Goal: Information Seeking & Learning: Understand process/instructions

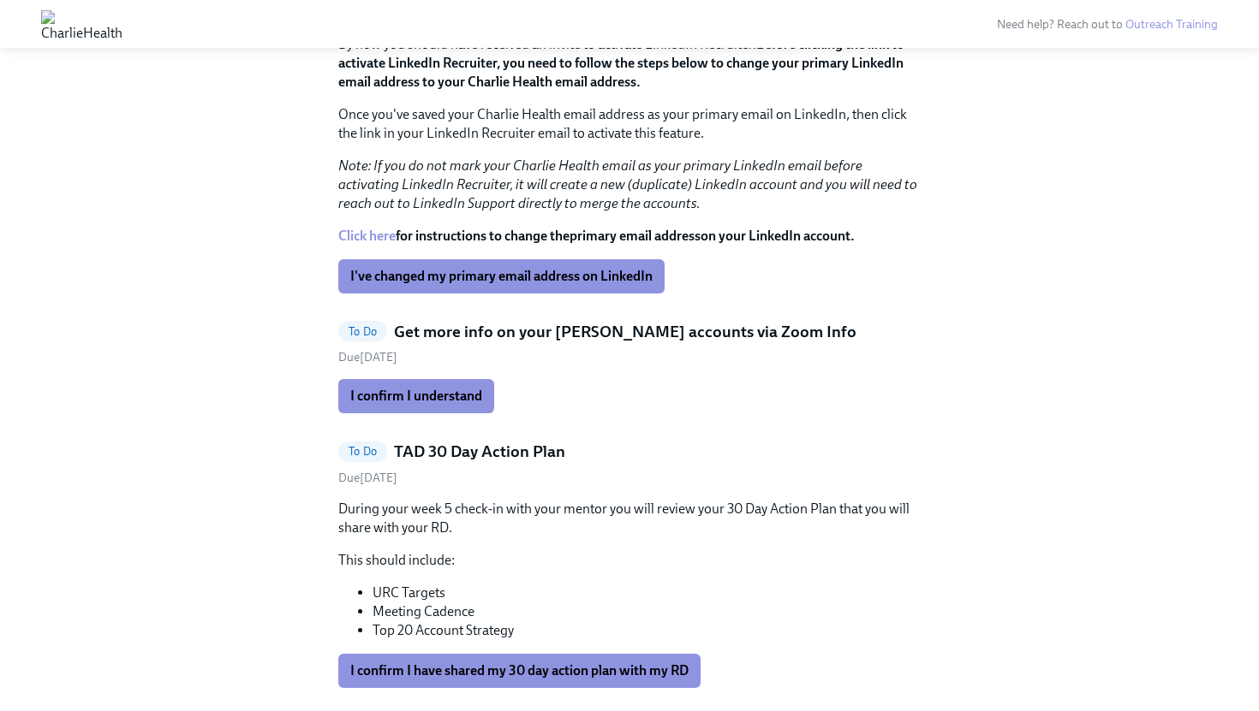
scroll to position [499, 0]
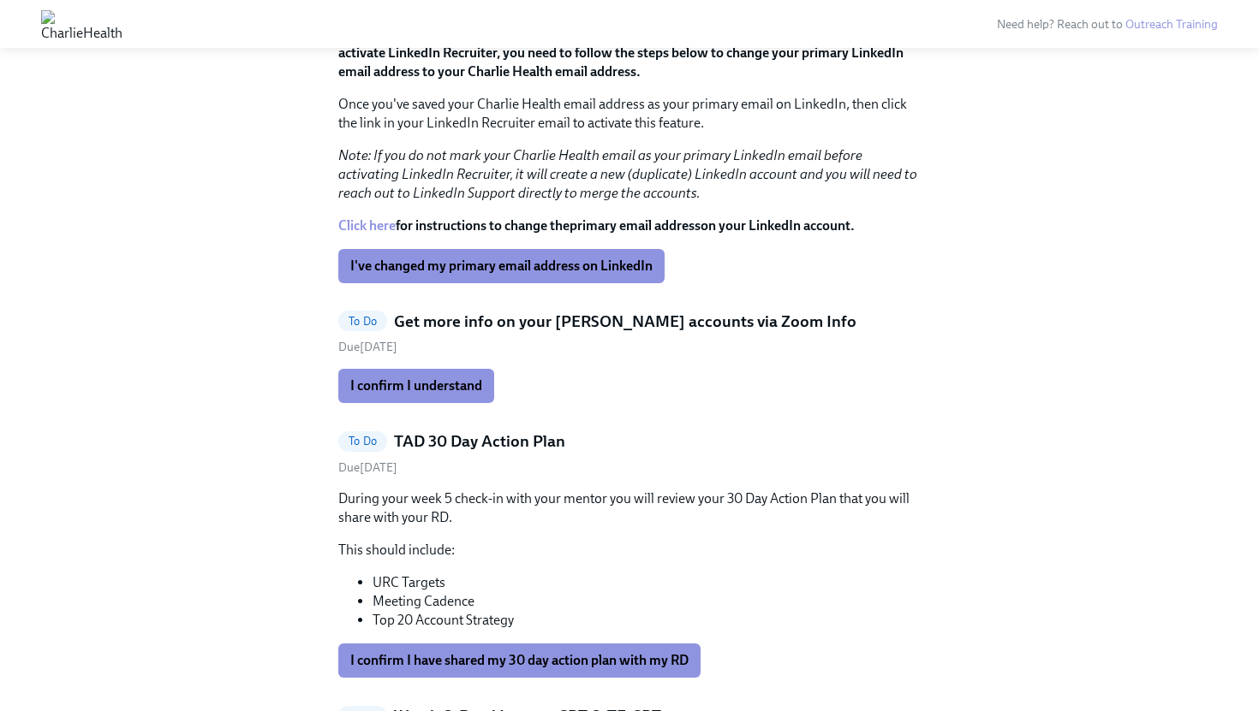
click at [545, 319] on h5 "Get more info on your BOB accounts via Zoom Info" at bounding box center [625, 322] width 462 height 22
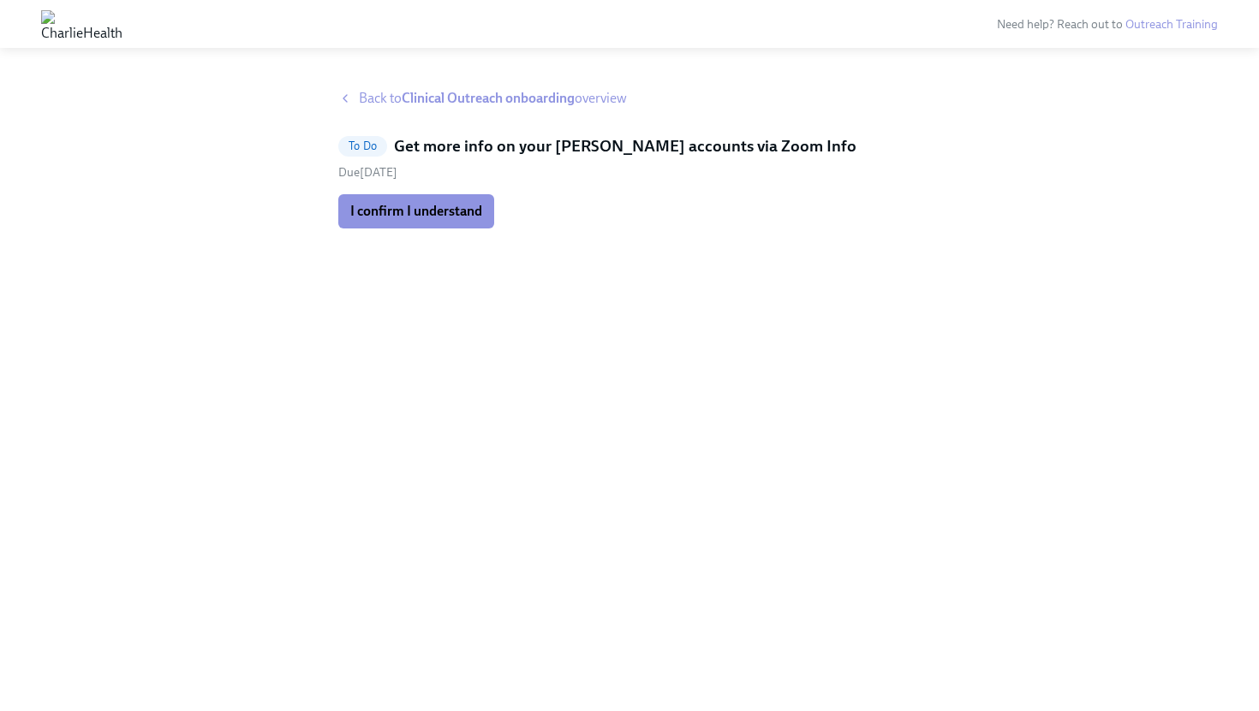
click at [340, 99] on icon at bounding box center [345, 99] width 14 height 14
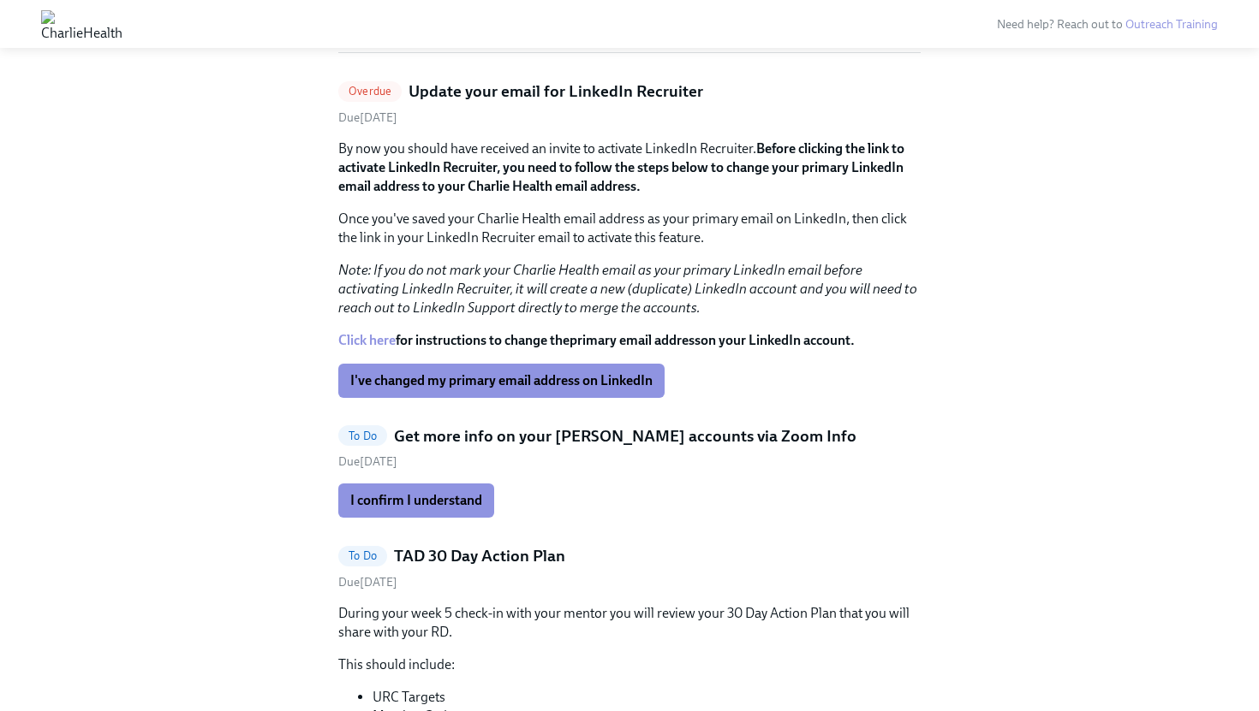
scroll to position [385, 0]
click at [492, 436] on h5 "Get more info on your BOB accounts via Zoom Info" at bounding box center [625, 436] width 462 height 22
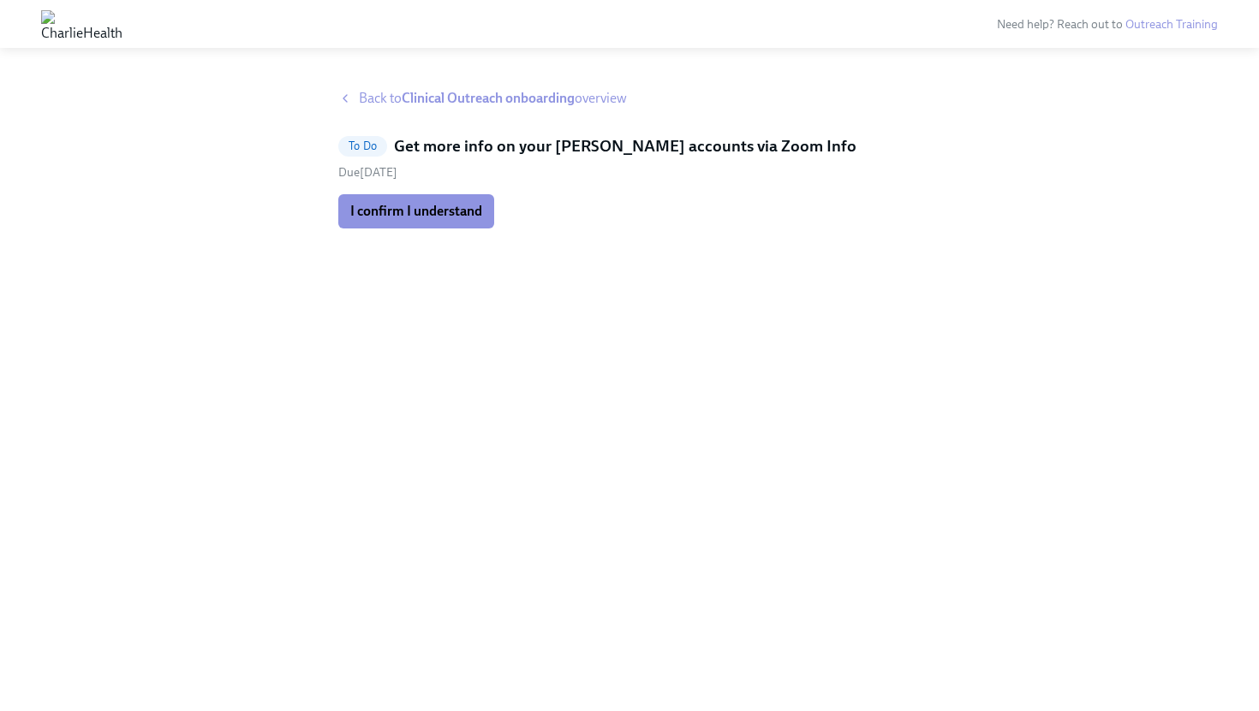
click at [341, 100] on icon at bounding box center [345, 99] width 14 height 14
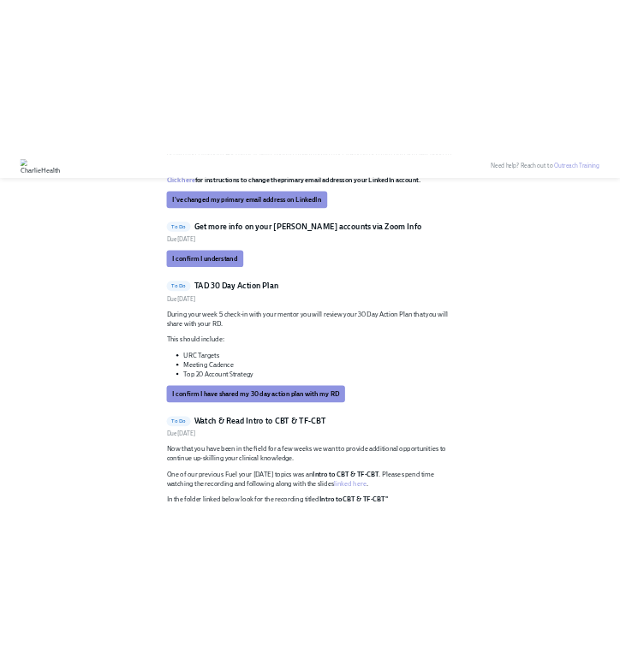
scroll to position [693, 0]
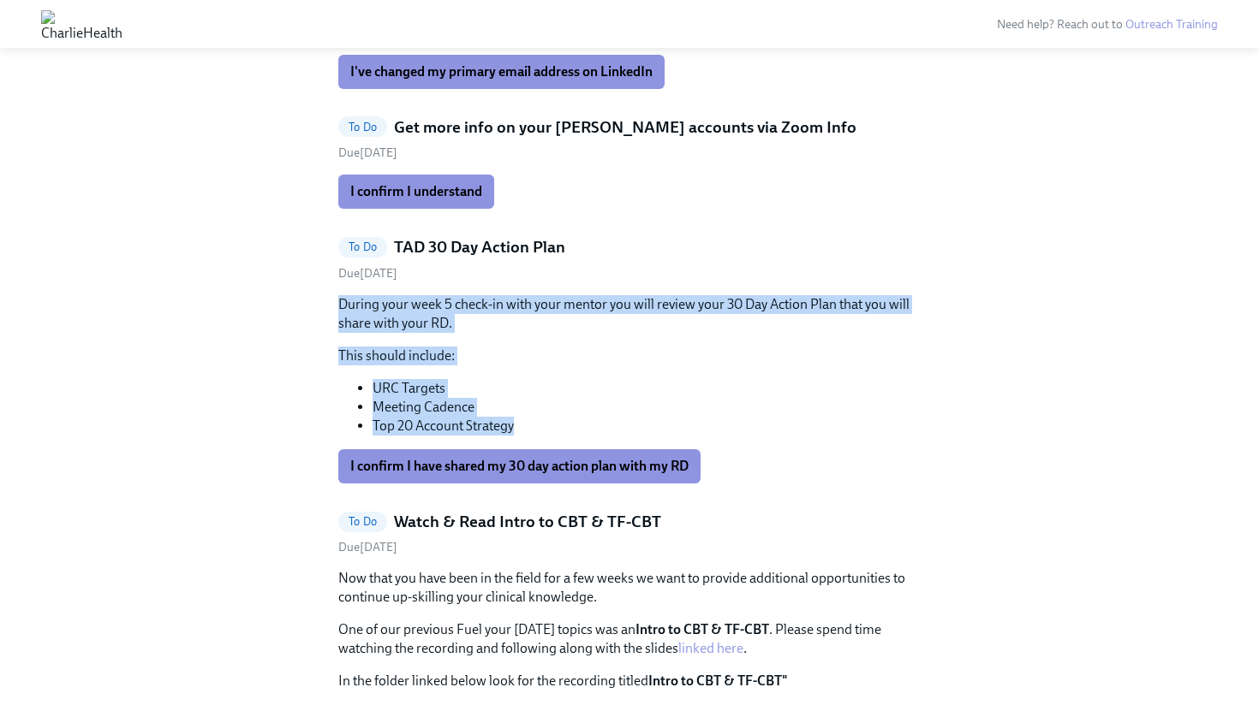
drag, startPoint x: 515, startPoint y: 427, endPoint x: 330, endPoint y: 298, distance: 226.3
copy div "During your week 5 check-in with your mentor you will review your 30 Day Action…"
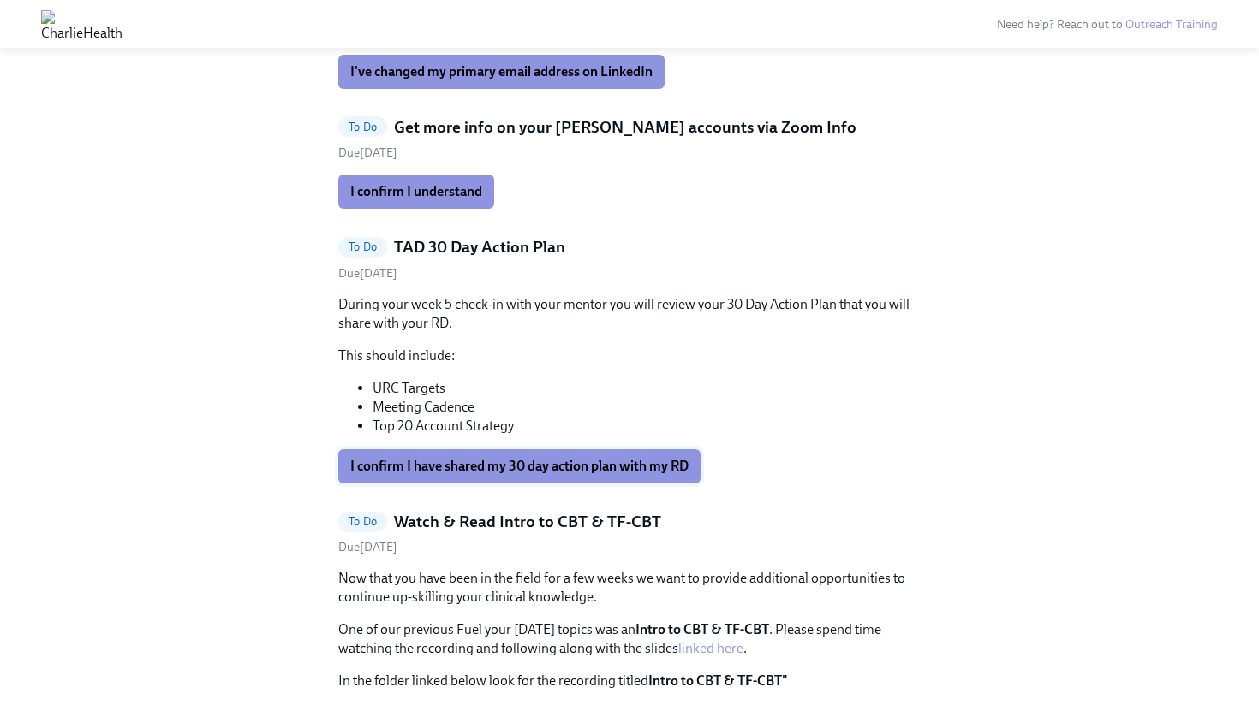
click at [506, 467] on span "I confirm I have shared my 30 day action plan with my RD" at bounding box center [519, 466] width 338 height 17
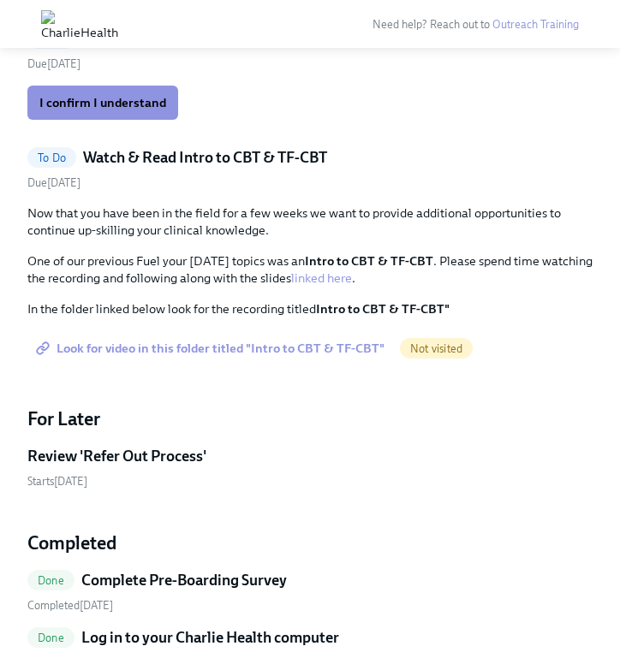
scroll to position [716, 0]
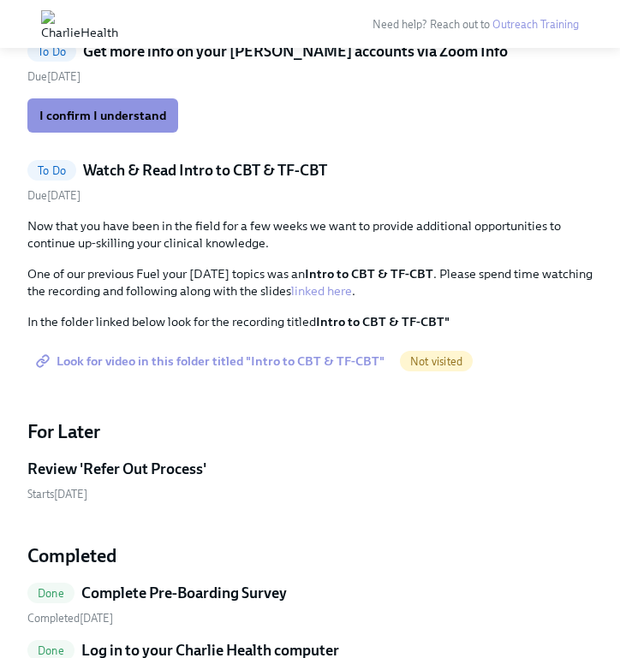
click at [324, 289] on link "linked here" at bounding box center [321, 290] width 61 height 15
click at [122, 324] on p "In the folder linked below look for the recording titled Intro to CBT & TF-CBT"" at bounding box center [309, 321] width 565 height 17
click at [284, 362] on span "Look for video in this folder titled "Intro to CBT & TF-CBT"" at bounding box center [211, 361] width 345 height 17
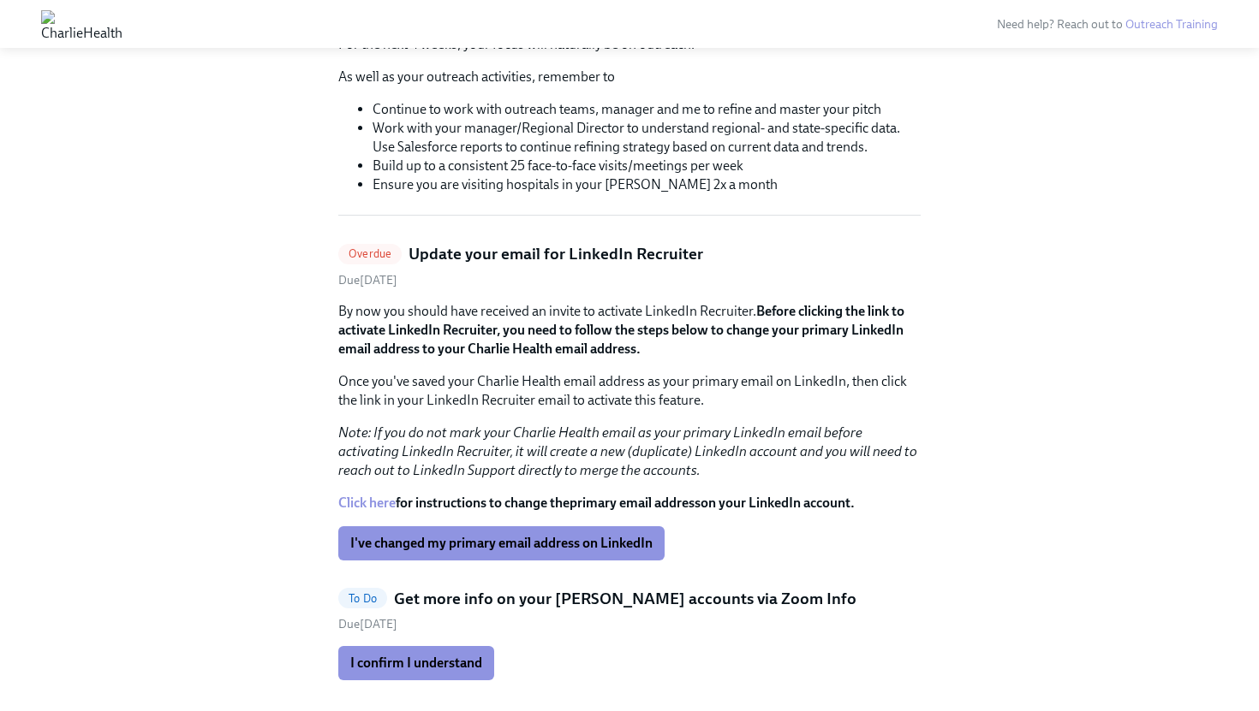
scroll to position [0, 0]
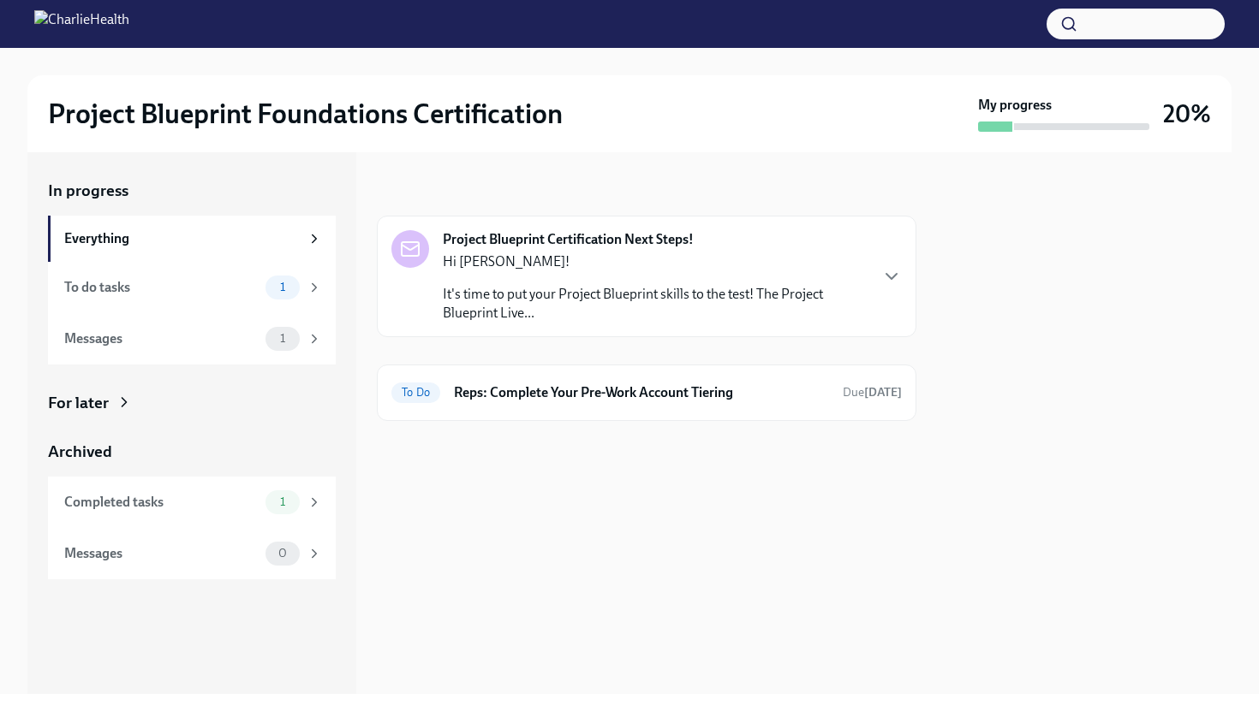
click at [902, 275] on div "Project Blueprint Certification Next Steps! Hi Nicholas! It's time to put your …" at bounding box center [646, 277] width 539 height 122
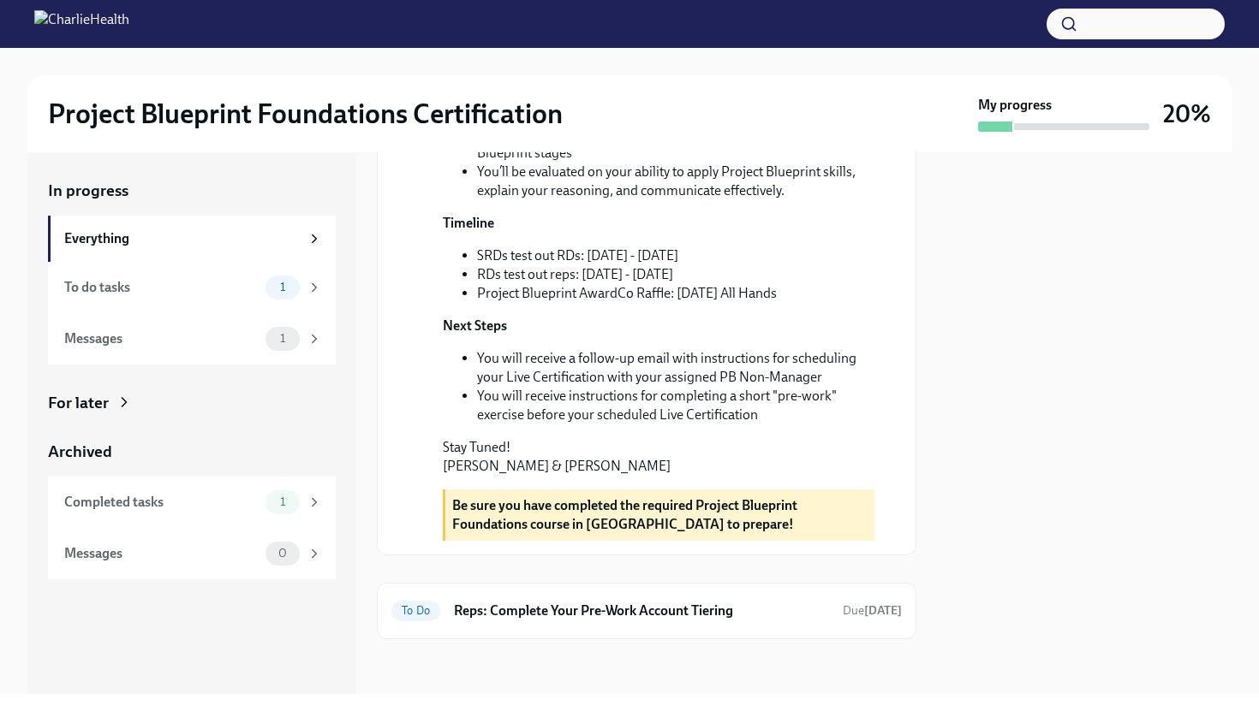
scroll to position [527, 0]
click at [842, 613] on div "To Do Reps: Complete Your Pre-Work Account Tiering Due today" at bounding box center [646, 611] width 510 height 27
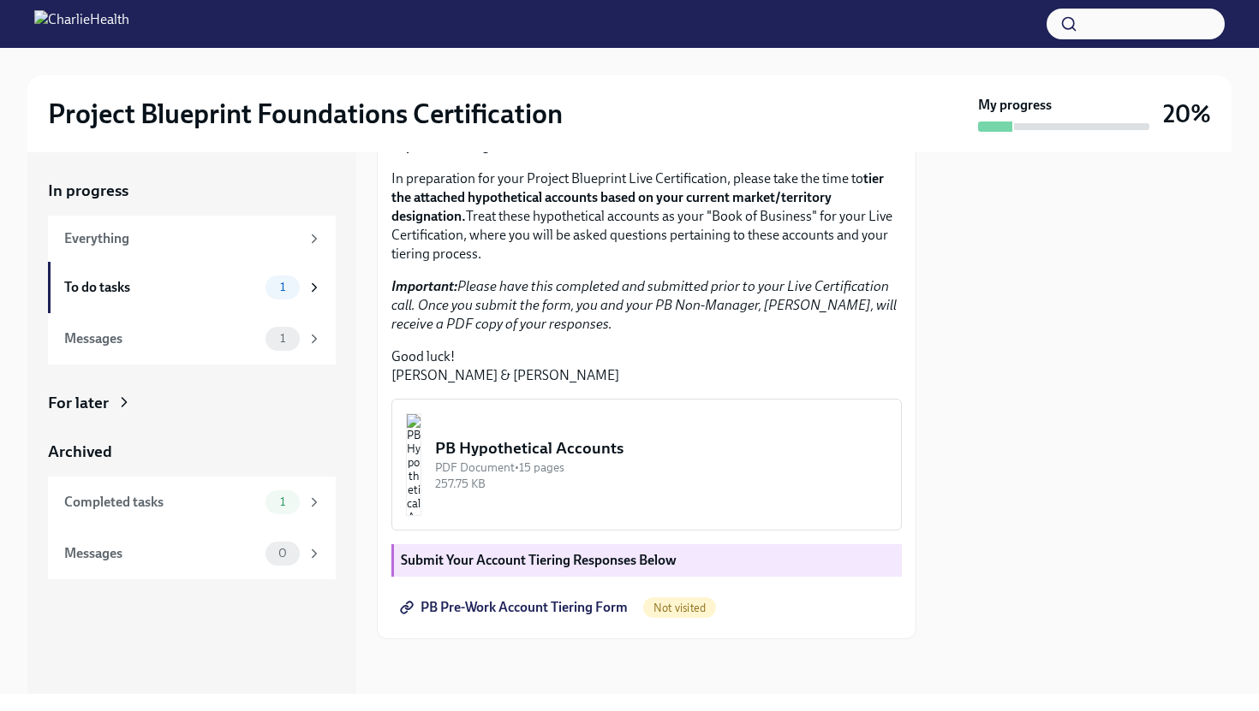
scroll to position [353, 0]
click at [574, 310] on em "Important: Please have this completed and submitted prior to your Live Certific…" at bounding box center [643, 305] width 505 height 54
click at [591, 461] on div "PDF Document • 15 pages" at bounding box center [661, 468] width 452 height 16
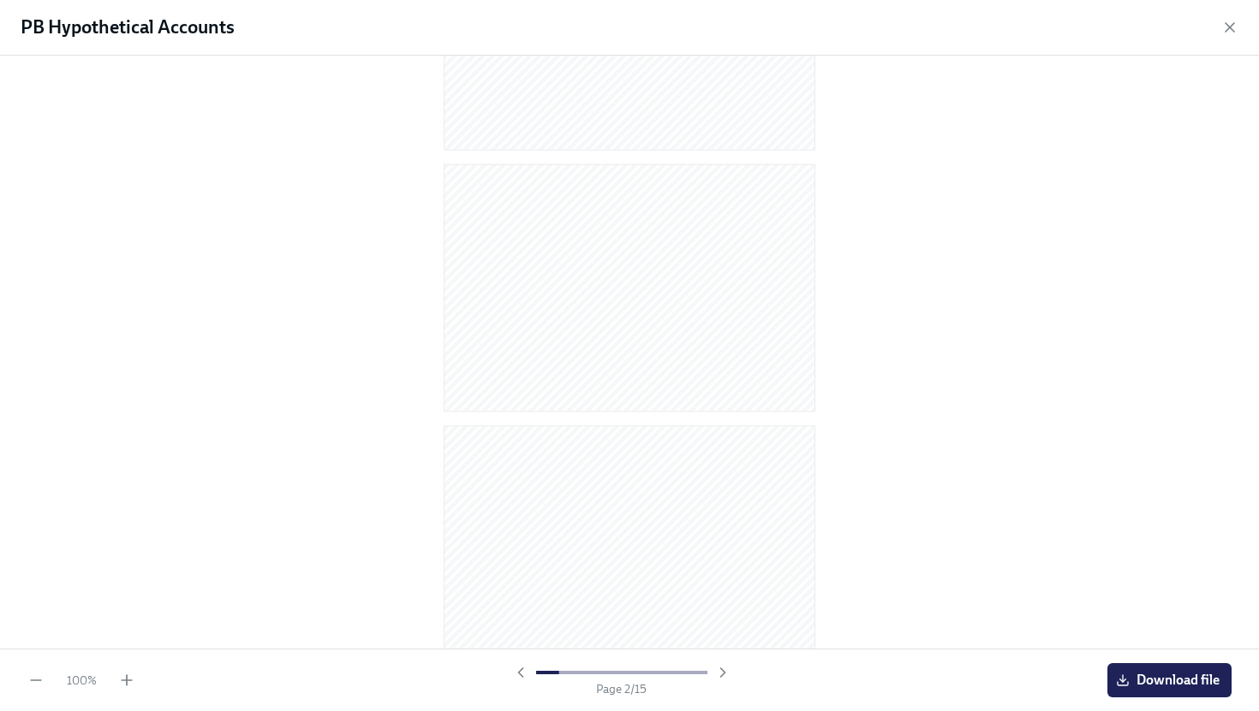
scroll to position [0, 0]
click at [1199, 685] on span "Download file" at bounding box center [1169, 680] width 100 height 17
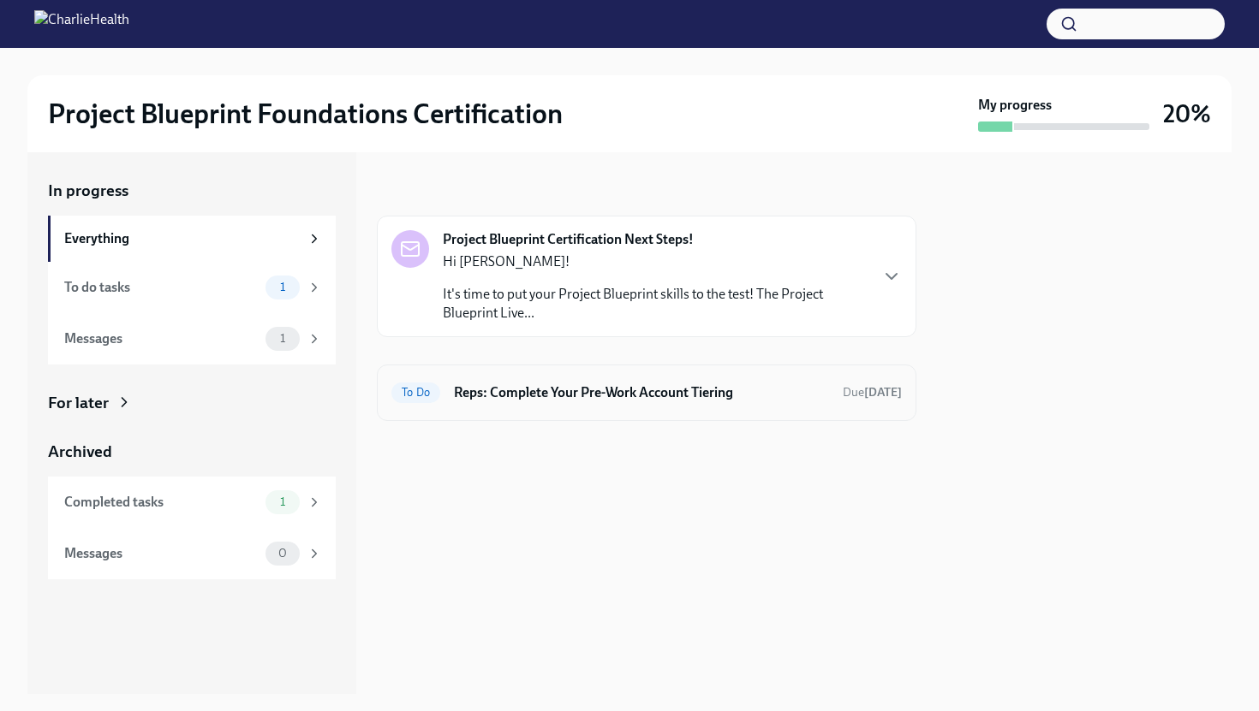
click at [539, 397] on h6 "Reps: Complete Your Pre-Work Account Tiering" at bounding box center [641, 393] width 375 height 19
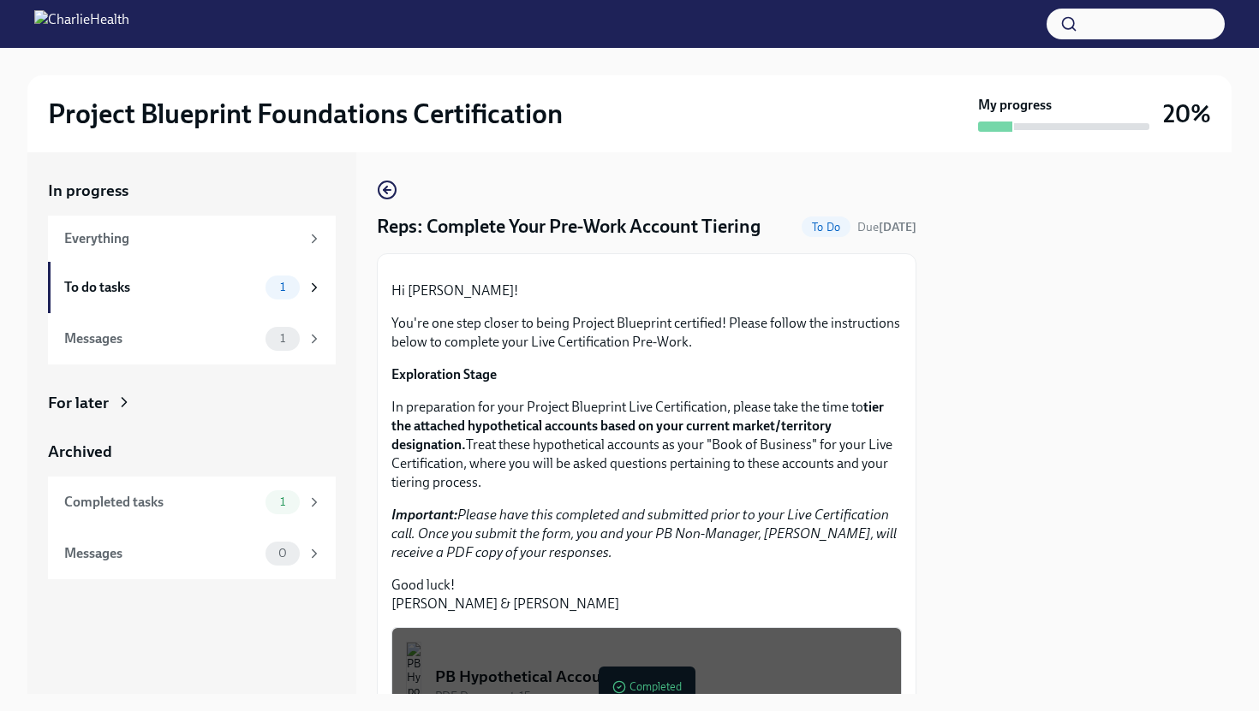
scroll to position [353, 0]
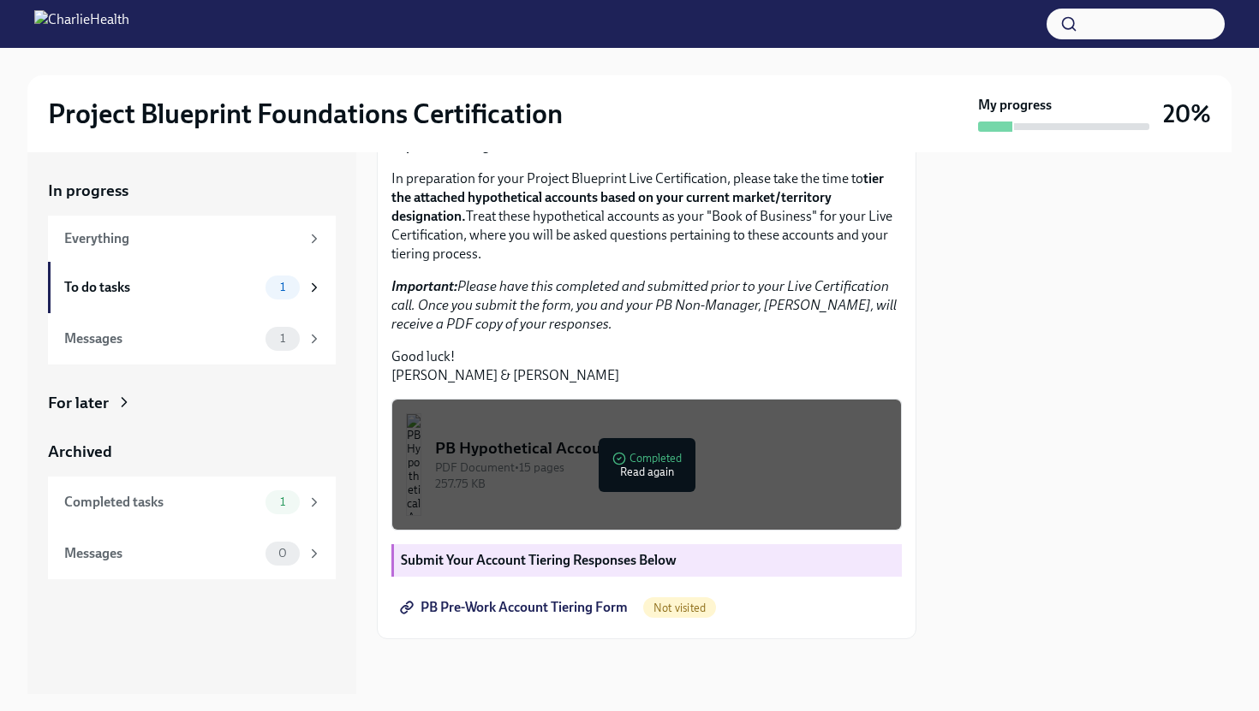
click at [538, 609] on span "PB Pre-Work Account Tiering Form" at bounding box center [515, 607] width 224 height 17
click at [283, 340] on span "1" at bounding box center [283, 338] width 26 height 13
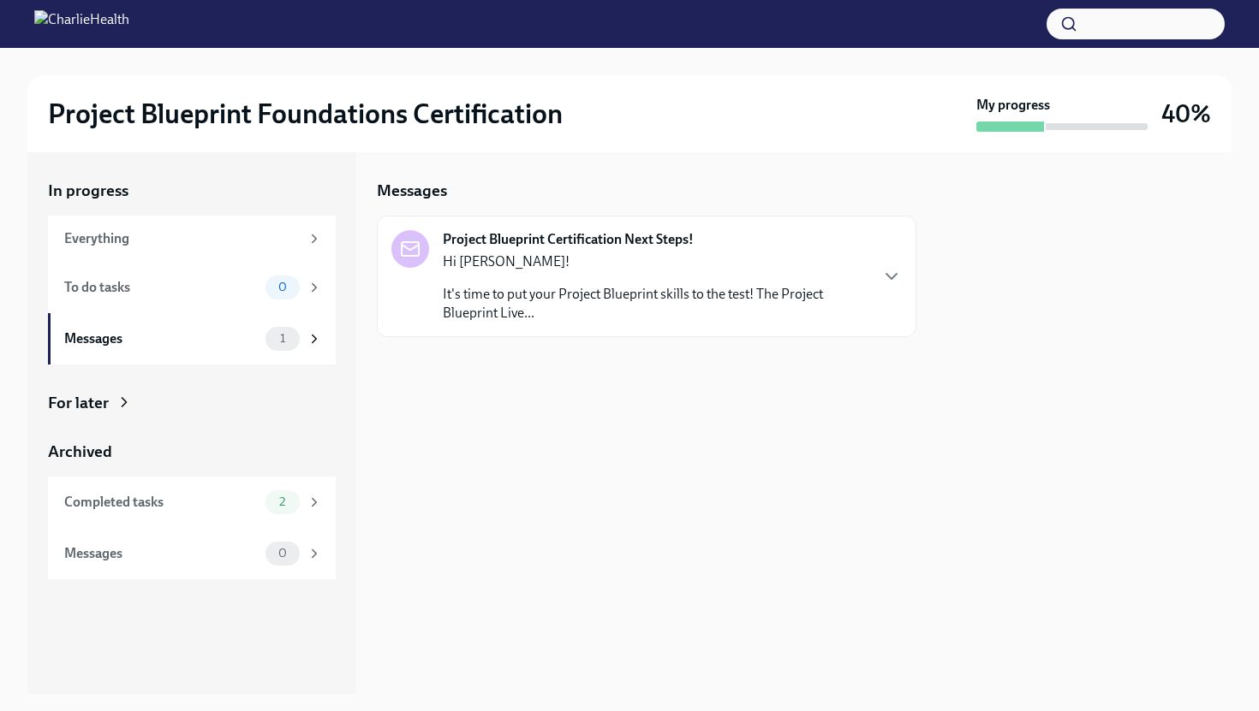
click at [535, 294] on p "It's time to put your Project Blueprint skills to the test! The Project Bluepri…" at bounding box center [655, 304] width 425 height 38
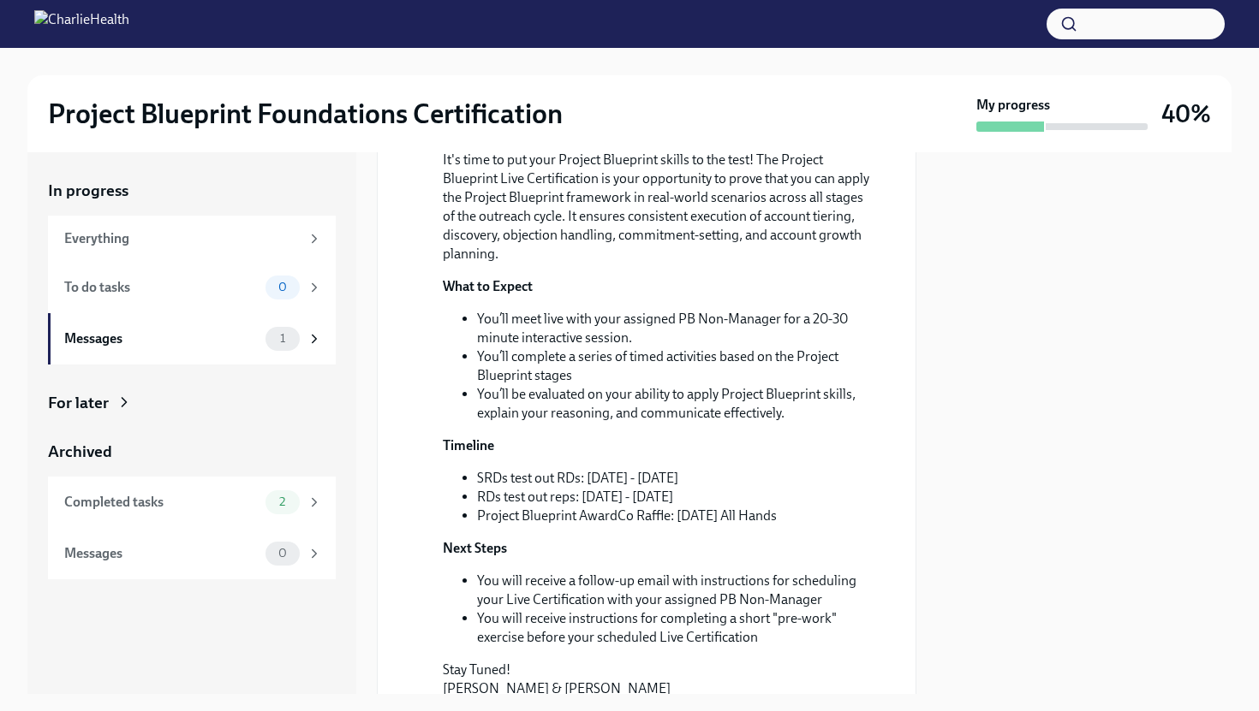
scroll to position [443, 0]
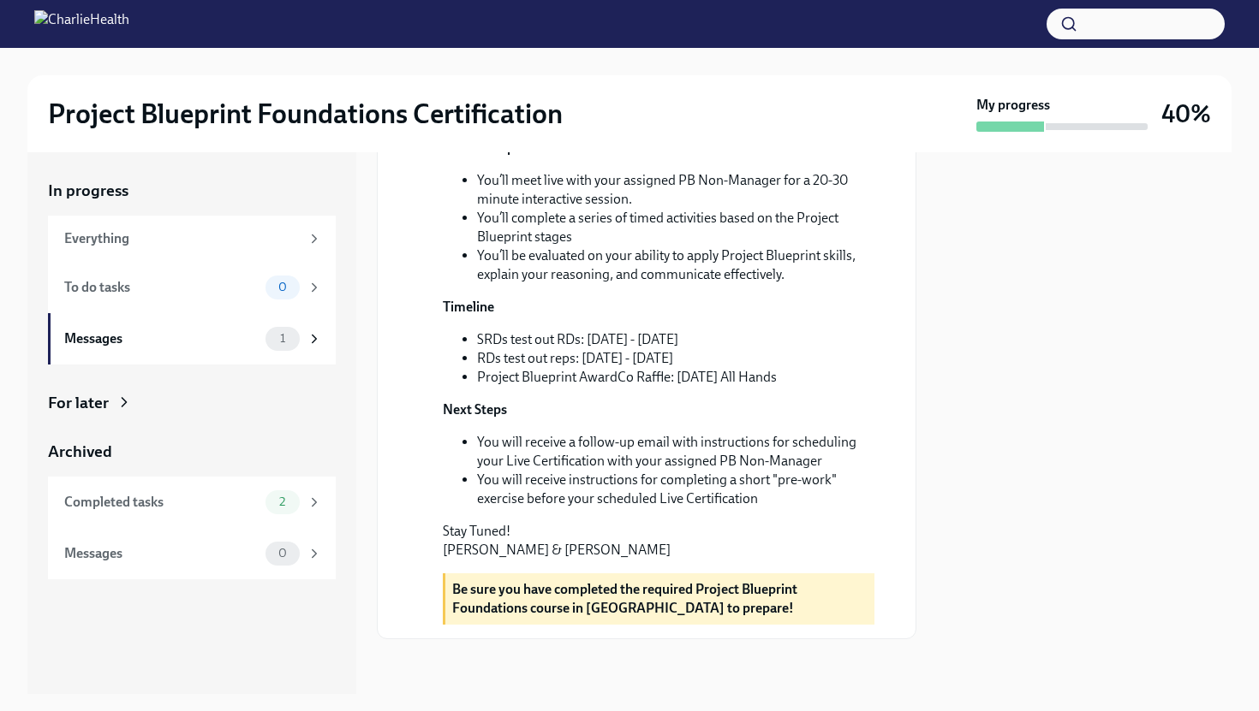
click at [634, 394] on div "Hi Nicholas! It's time to put your Project Blueprint skills to the test! The Pr…" at bounding box center [658, 269] width 431 height 580
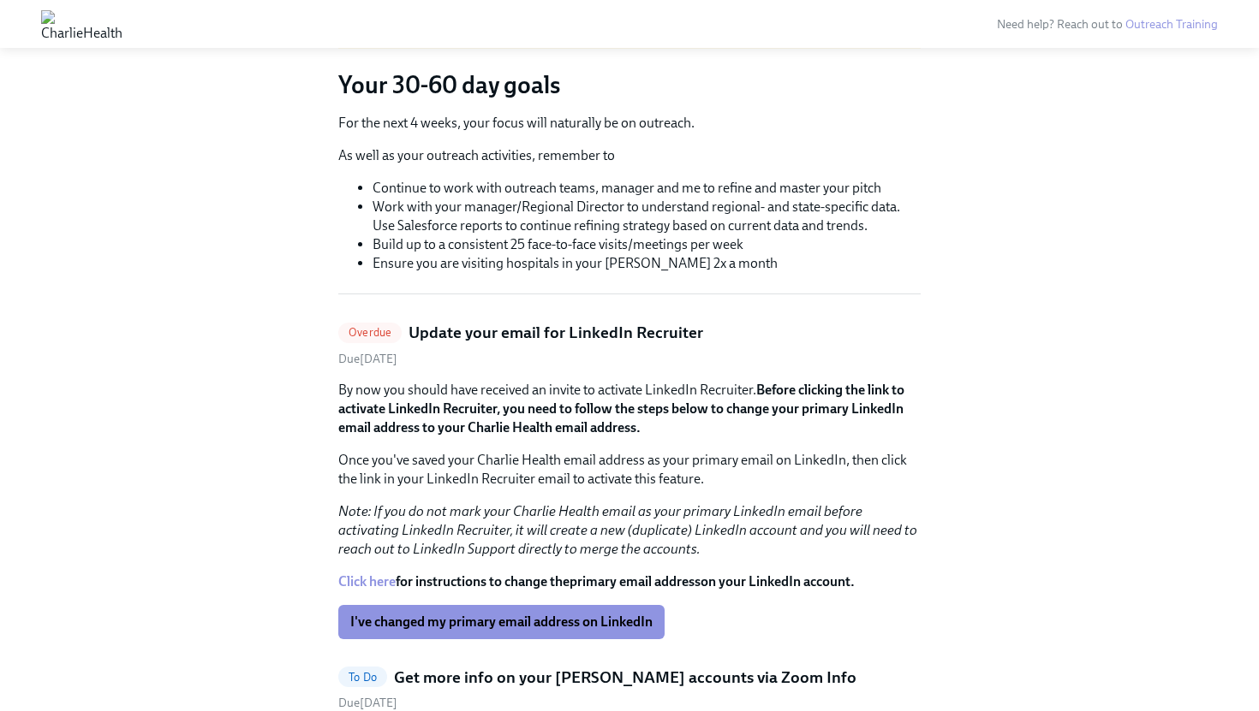
scroll to position [104, 0]
